Goal: Navigation & Orientation: Find specific page/section

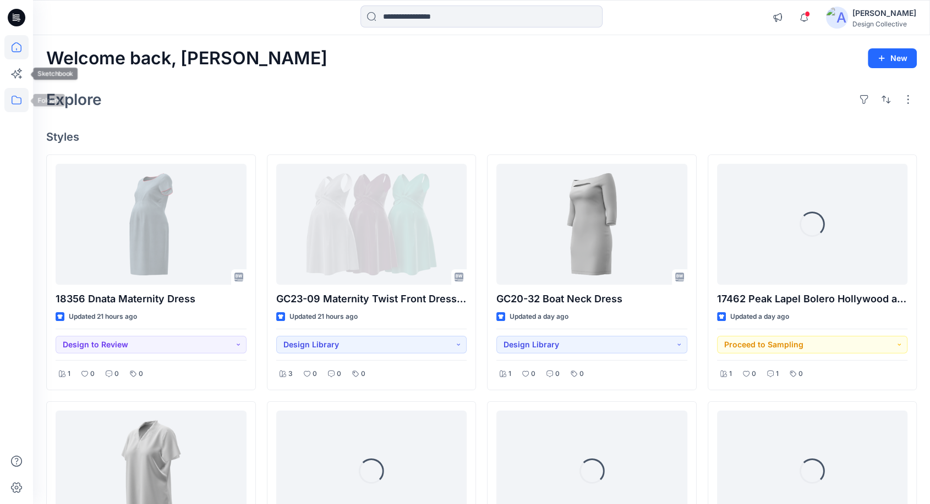
click at [16, 102] on icon at bounding box center [16, 100] width 24 height 24
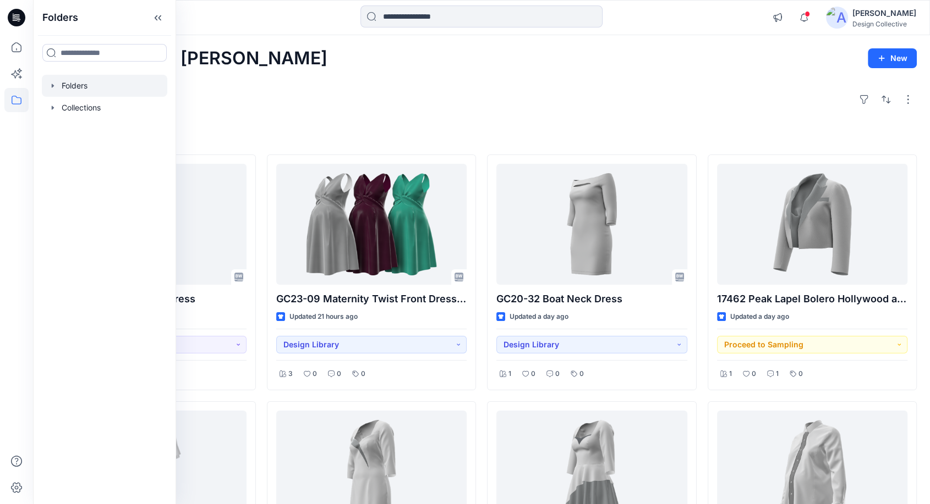
click at [52, 79] on div at bounding box center [104, 86] width 125 height 22
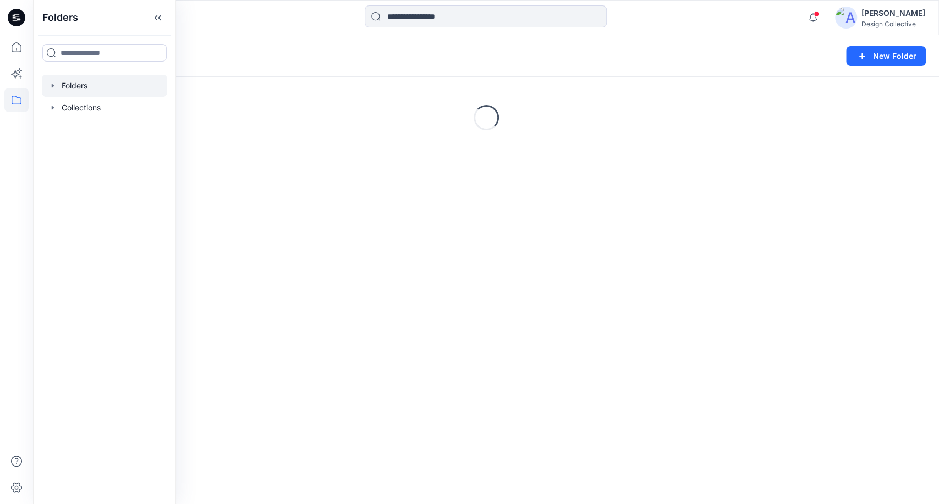
click at [53, 92] on div at bounding box center [104, 86] width 125 height 22
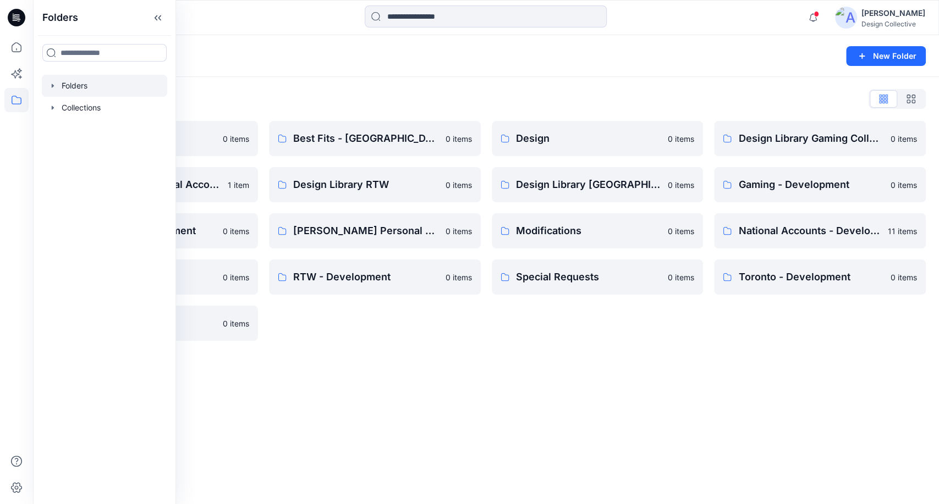
click at [55, 85] on icon "button" at bounding box center [52, 85] width 9 height 9
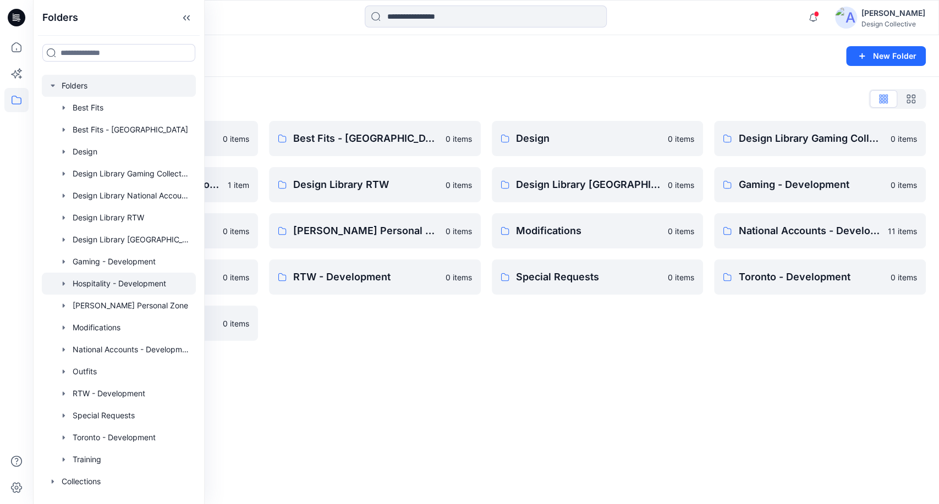
click at [56, 283] on div at bounding box center [119, 284] width 154 height 22
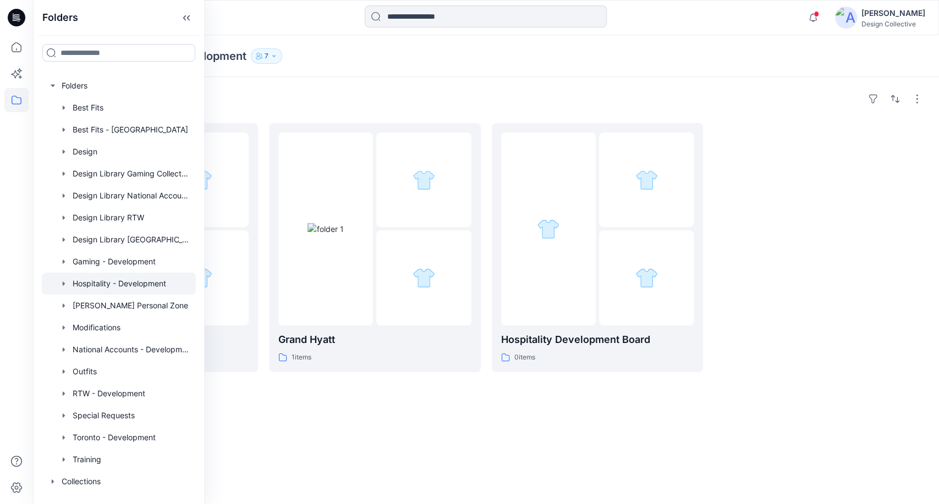
click at [744, 395] on div "Folders Editorial Book 1 items Grand Hyatt 1 items Hospitality Development Boar…" at bounding box center [486, 290] width 906 height 427
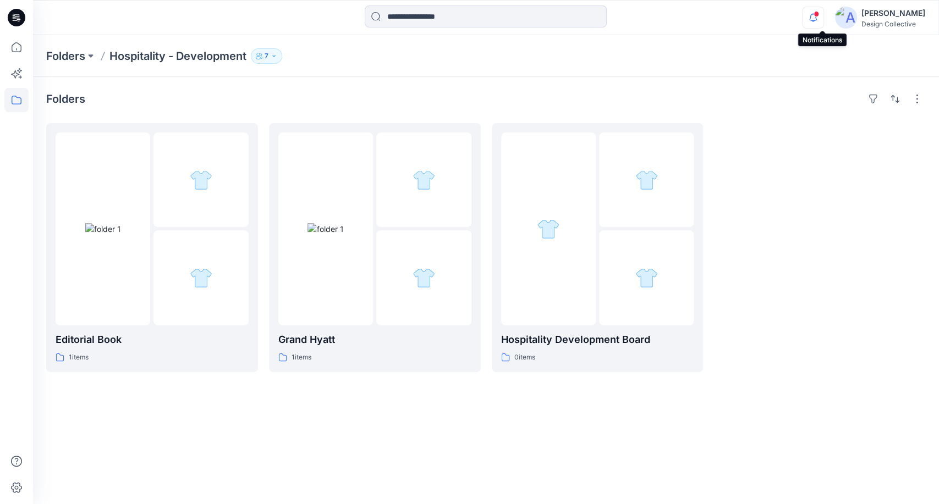
click at [817, 17] on icon "button" at bounding box center [813, 18] width 21 height 22
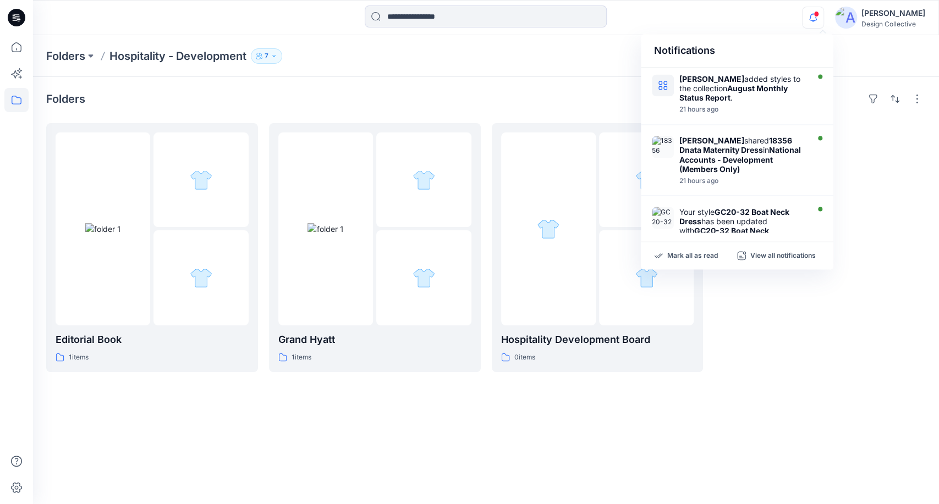
click at [783, 15] on div "Notifications Kathleen Mueggenborg added styles to the collection August Monthl…" at bounding box center [485, 18] width 905 height 24
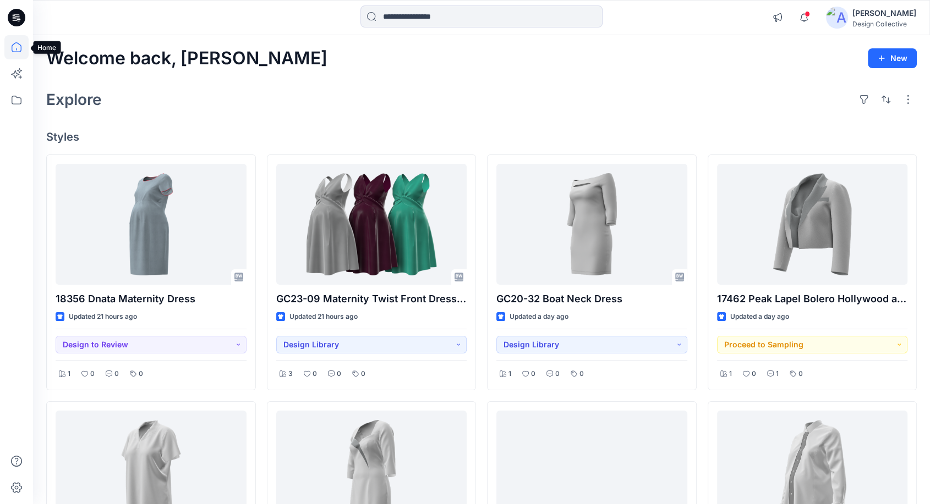
click at [17, 48] on icon at bounding box center [16, 47] width 24 height 24
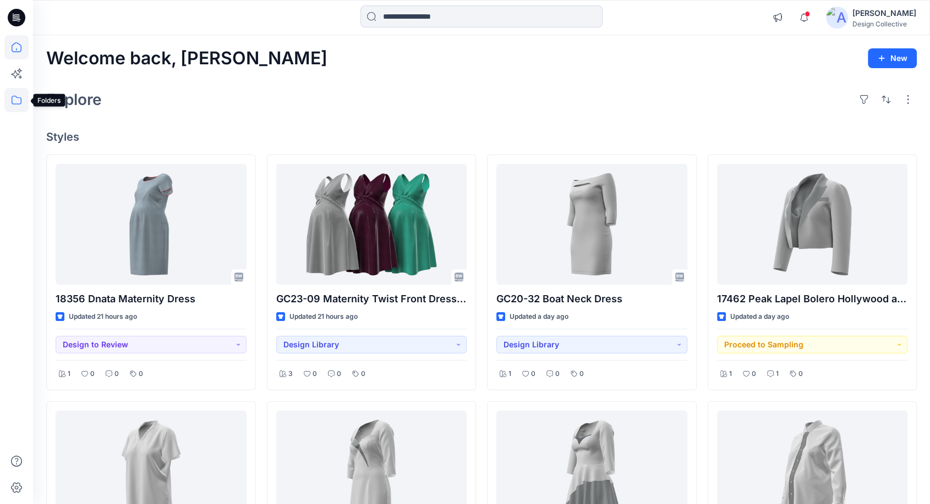
click at [18, 100] on icon at bounding box center [16, 100] width 24 height 24
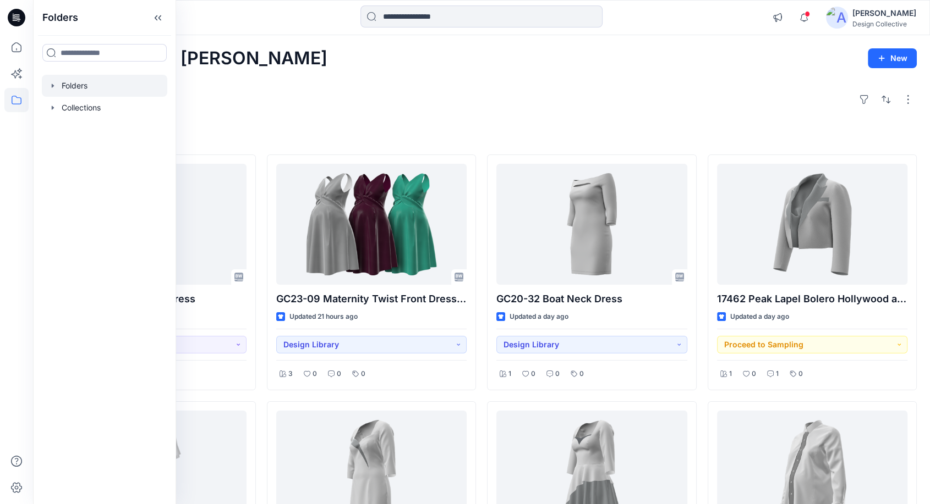
click at [56, 87] on icon "button" at bounding box center [52, 85] width 9 height 9
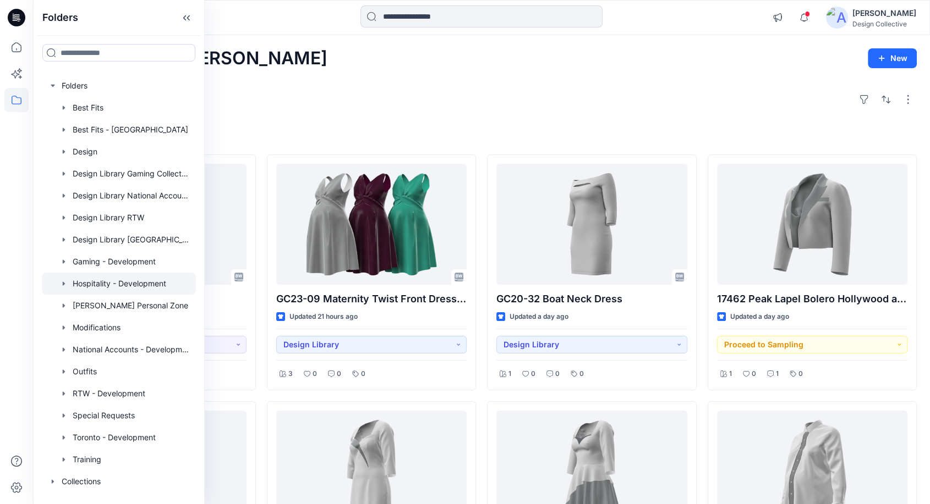
click at [131, 281] on div at bounding box center [119, 284] width 154 height 22
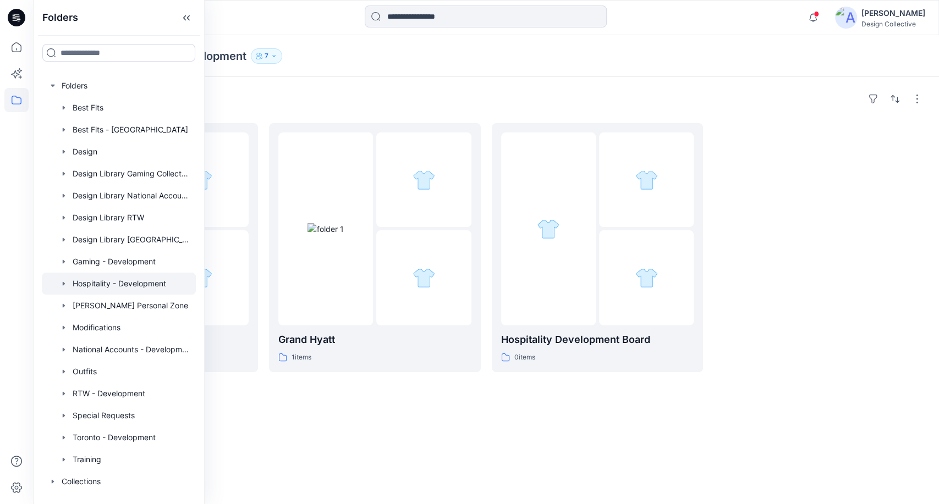
click at [276, 52] on button "7" at bounding box center [266, 55] width 31 height 15
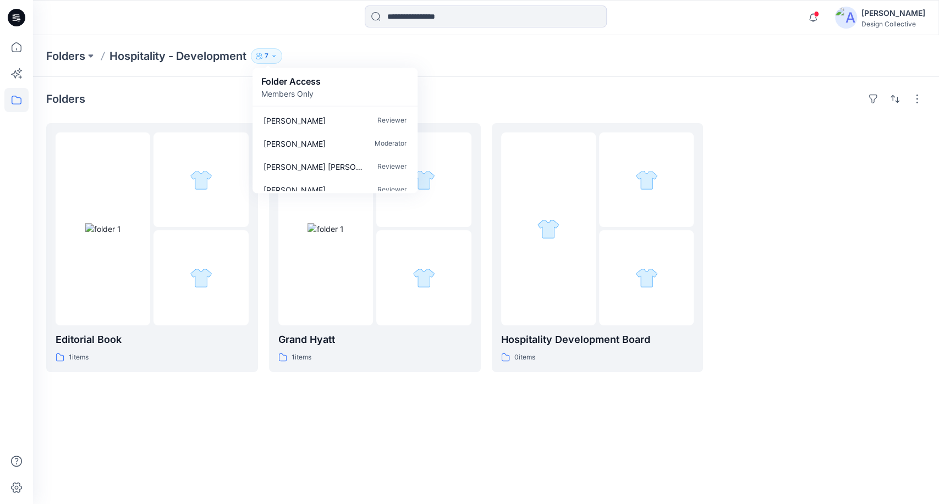
click at [634, 91] on div "Folders" at bounding box center [486, 99] width 880 height 18
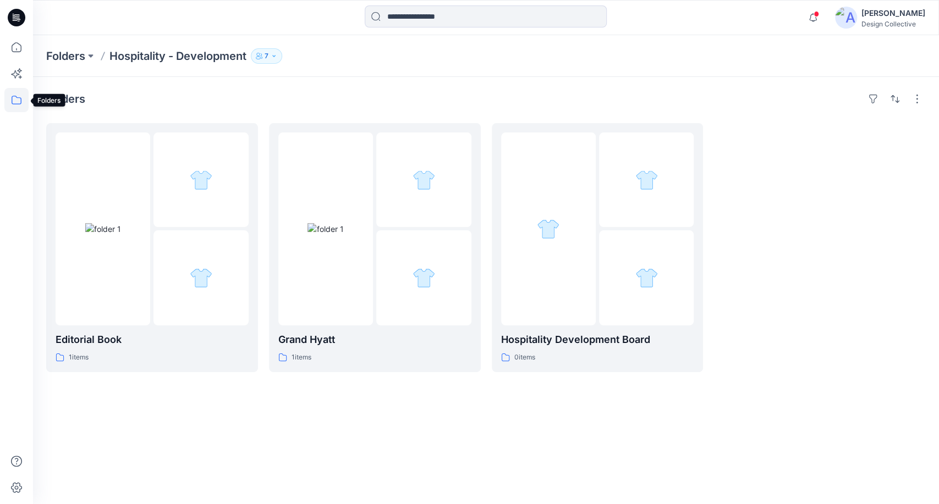
click at [15, 97] on icon at bounding box center [16, 100] width 24 height 24
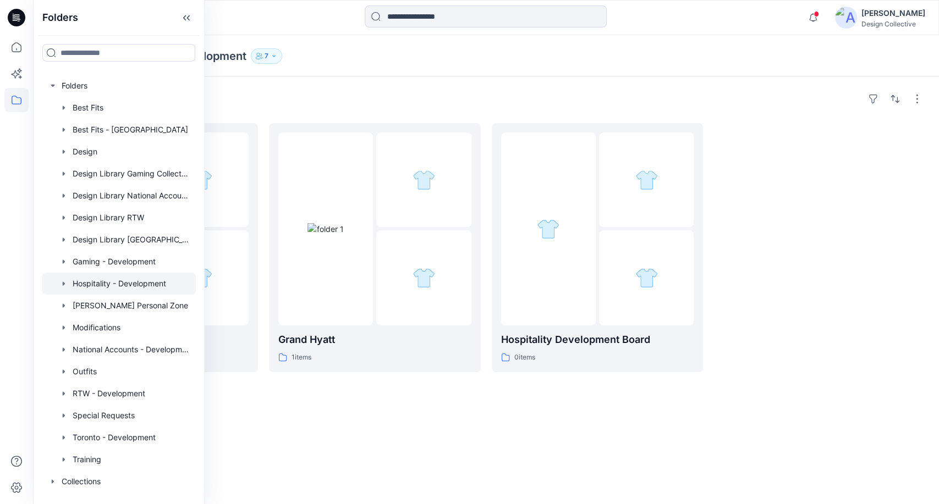
click at [714, 117] on div "Folders Editorial Book 1 items Grand Hyatt 1 items Hospitality Development Boar…" at bounding box center [486, 290] width 906 height 427
